Goal: Check status: Check status

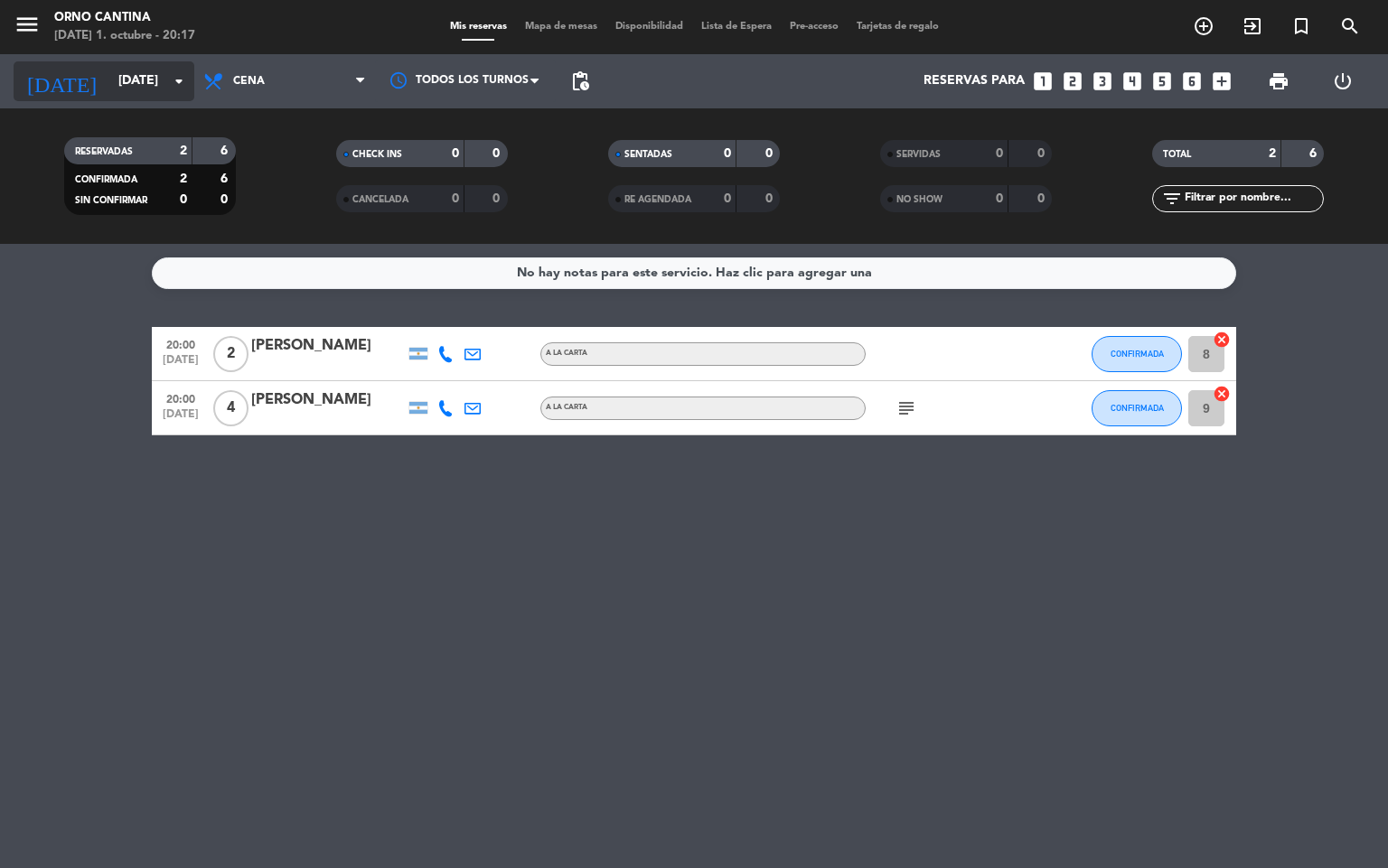
click at [139, 89] on input "[DATE]" at bounding box center [195, 81] width 172 height 33
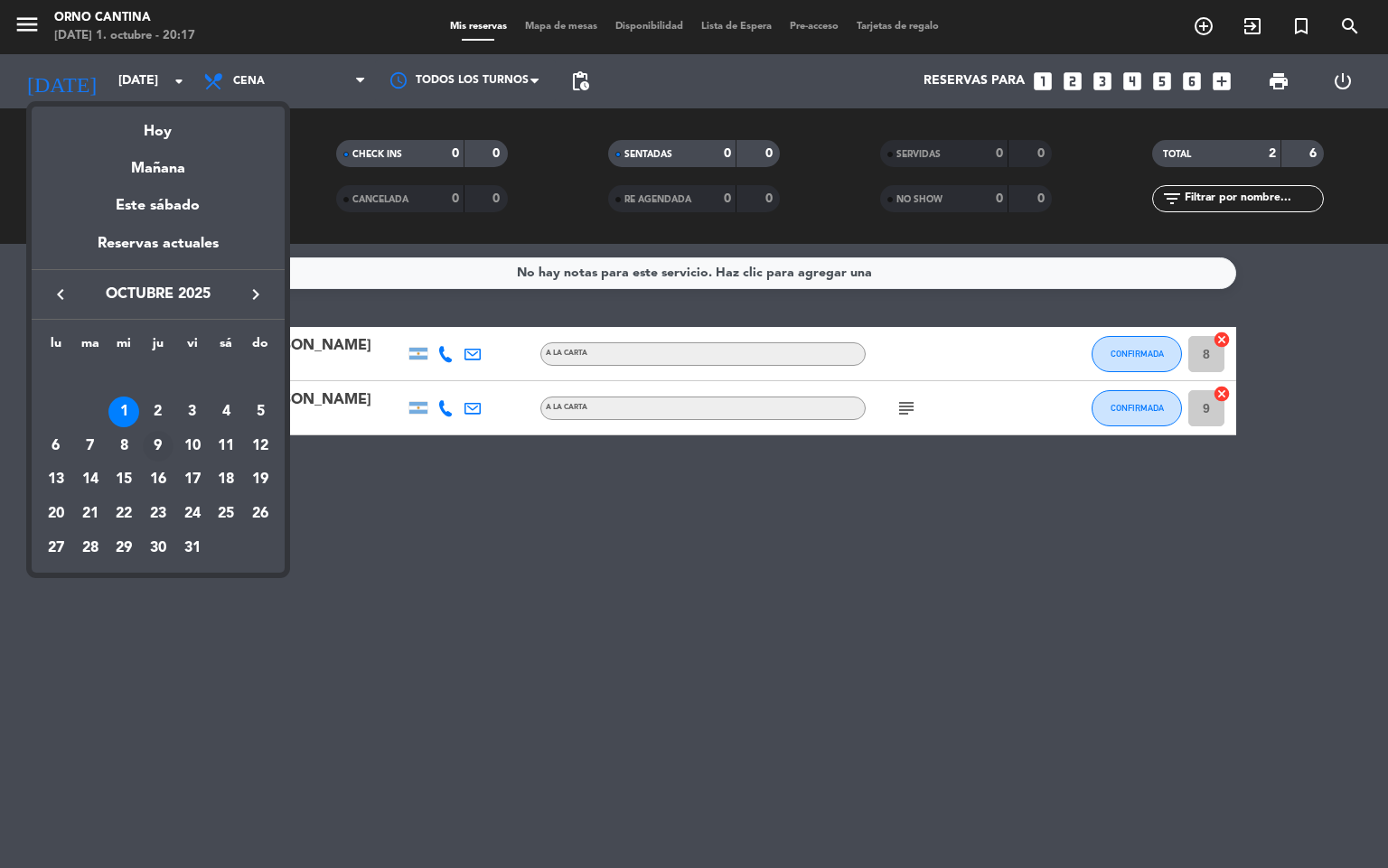
click at [166, 459] on div "9" at bounding box center [158, 446] width 31 height 31
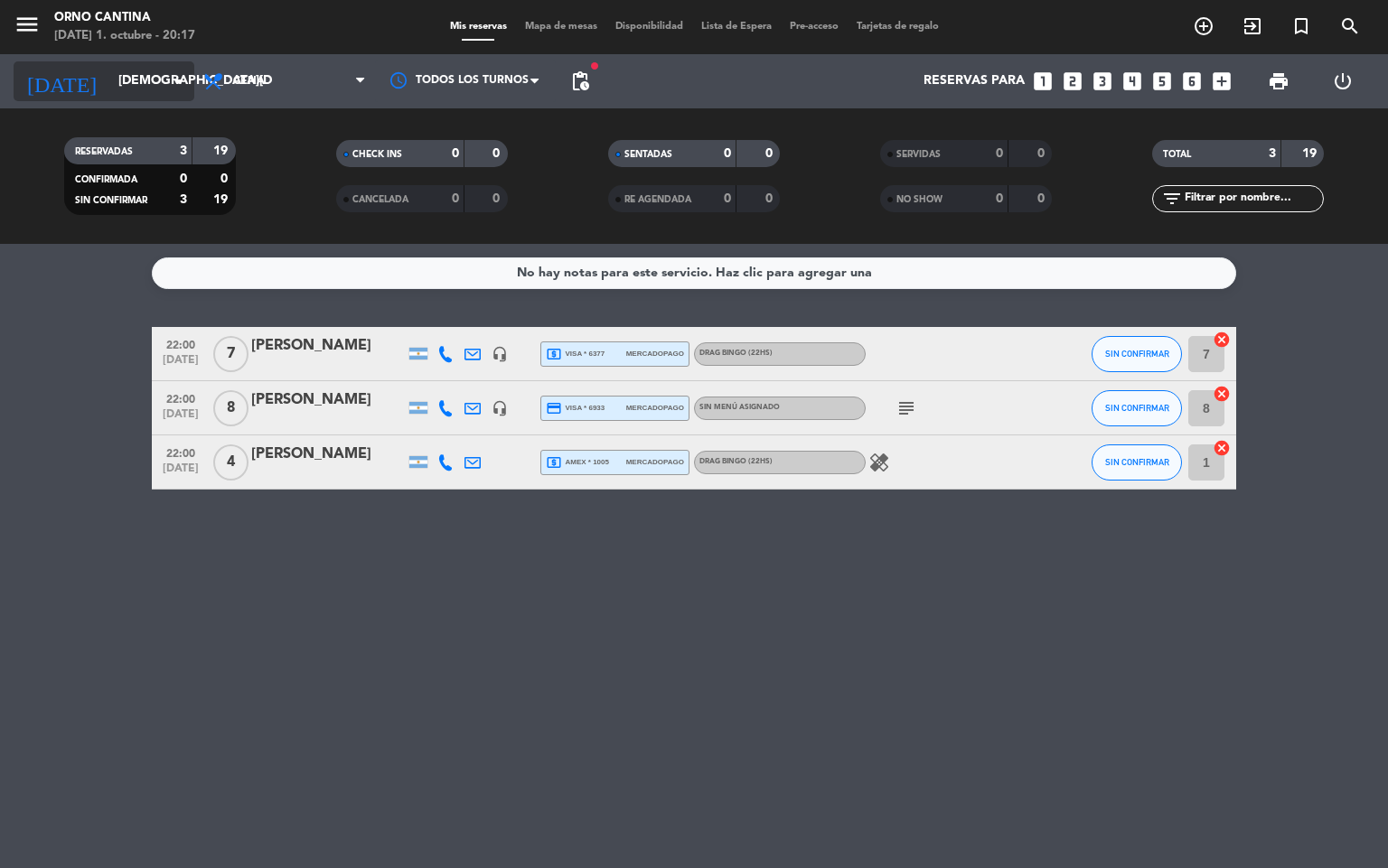
click at [144, 87] on input "[DEMOGRAPHIC_DATA][DATE]" at bounding box center [195, 81] width 172 height 33
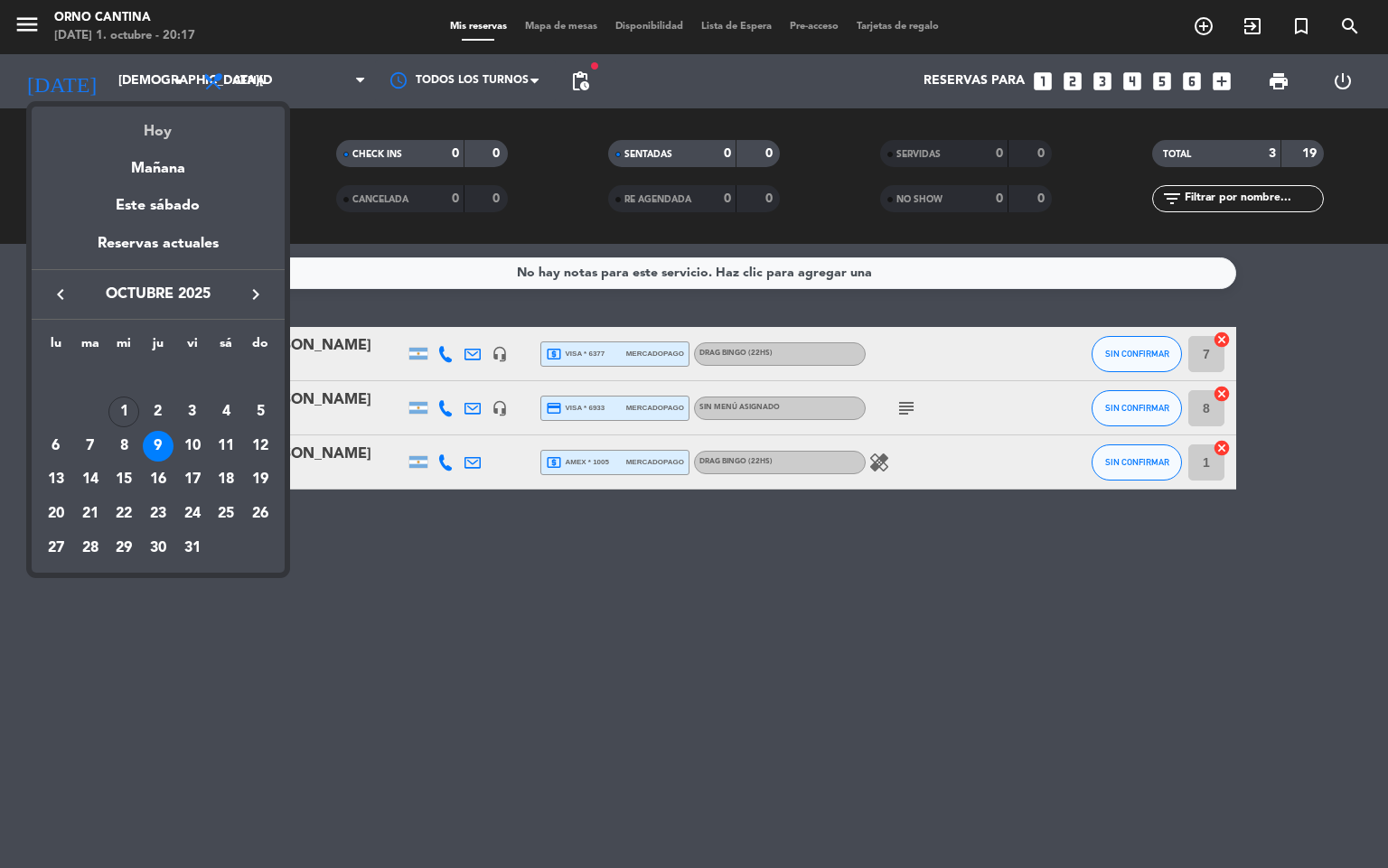
click at [144, 134] on div "Hoy" at bounding box center [158, 126] width 253 height 37
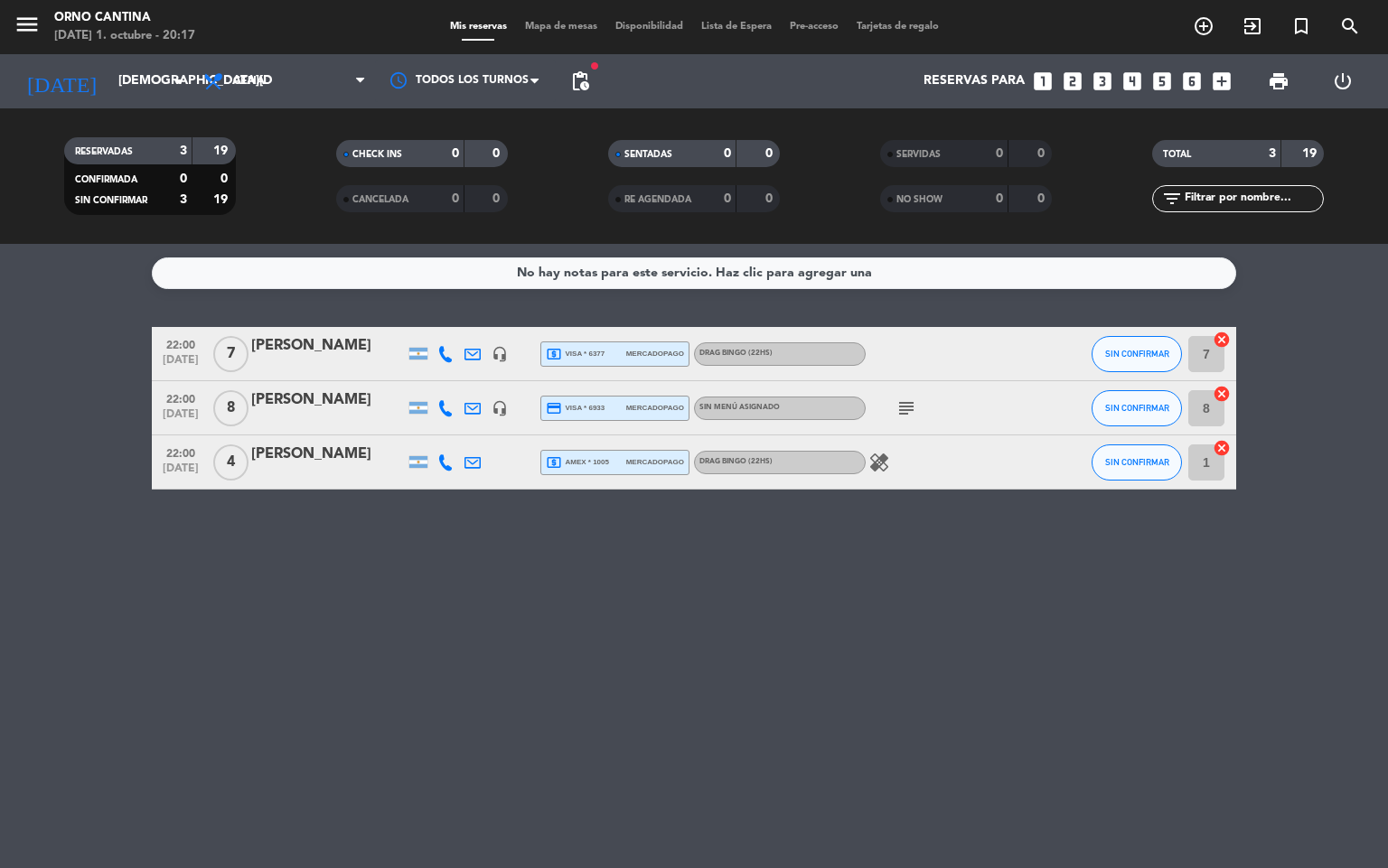
type input "[DATE]"
